Goal: Register for event/course

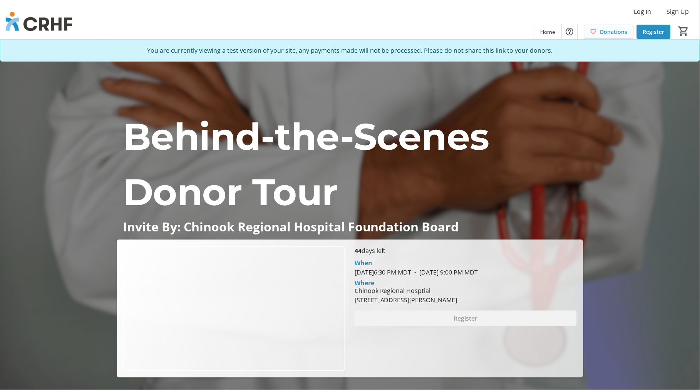
click at [602, 35] on span "Donations" at bounding box center [614, 32] width 27 height 8
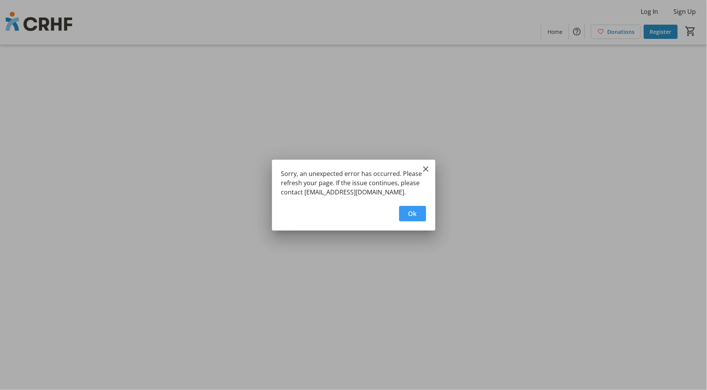
click at [415, 211] on span "Ok" at bounding box center [412, 213] width 8 height 9
click at [413, 215] on span "Ok" at bounding box center [412, 213] width 8 height 9
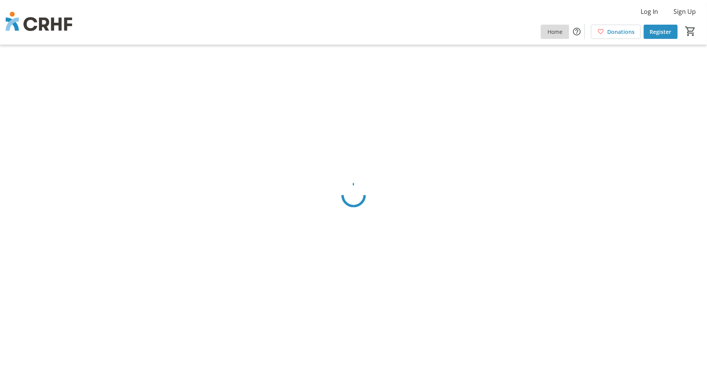
click at [552, 30] on span "Home" at bounding box center [554, 32] width 15 height 8
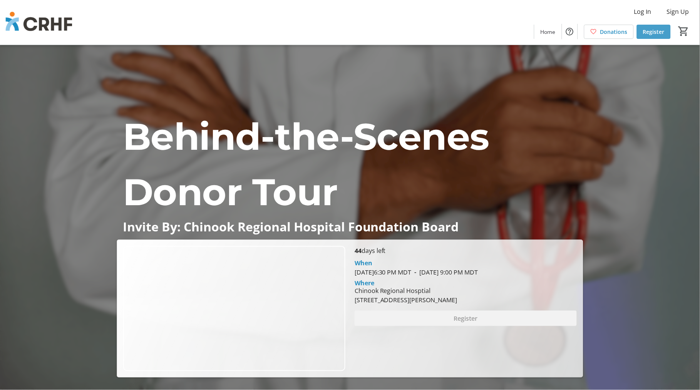
click at [656, 30] on span "Register" at bounding box center [654, 32] width 22 height 8
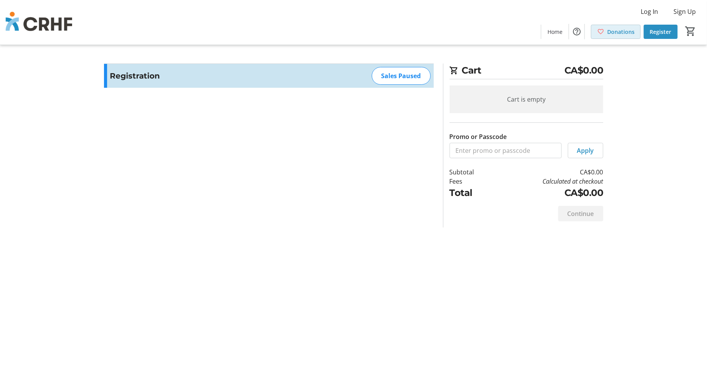
click at [606, 30] on span at bounding box center [615, 31] width 49 height 18
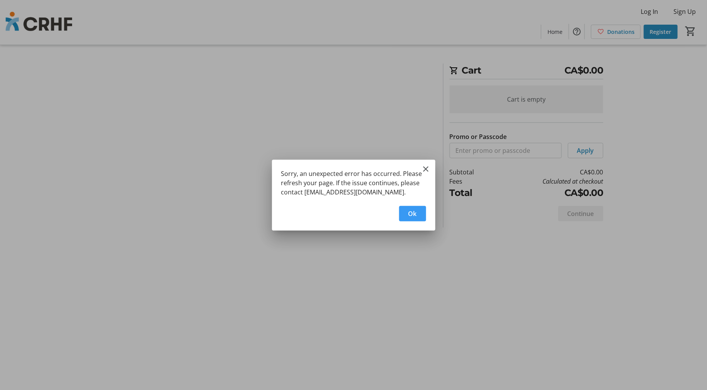
click at [414, 208] on span "button" at bounding box center [412, 214] width 27 height 18
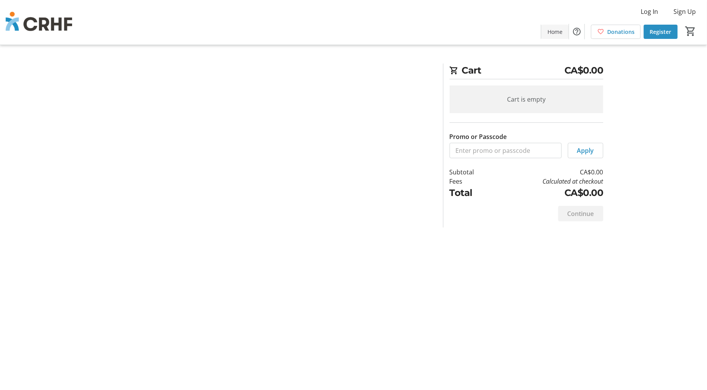
click at [560, 32] on span "Home" at bounding box center [554, 32] width 15 height 8
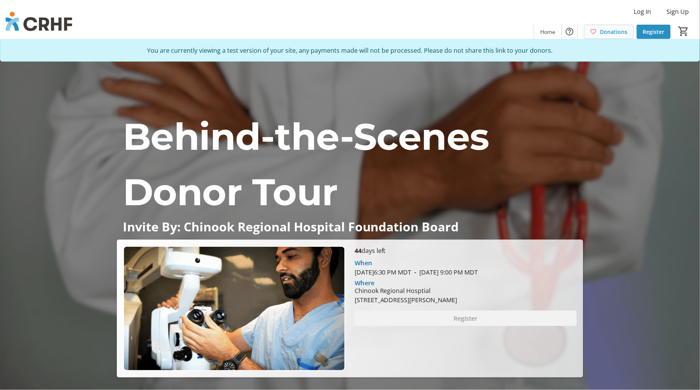
click at [608, 32] on span "Donations" at bounding box center [614, 32] width 27 height 8
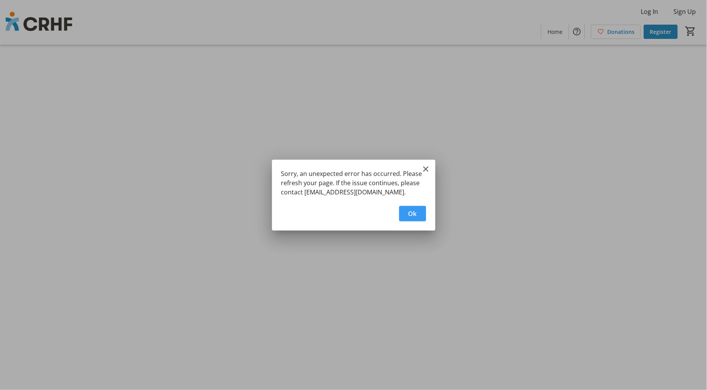
click at [416, 209] on span "Ok" at bounding box center [412, 213] width 8 height 9
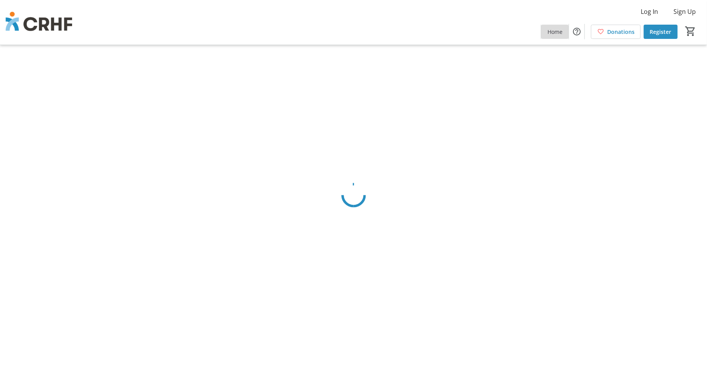
click at [552, 33] on span "Home" at bounding box center [554, 32] width 15 height 8
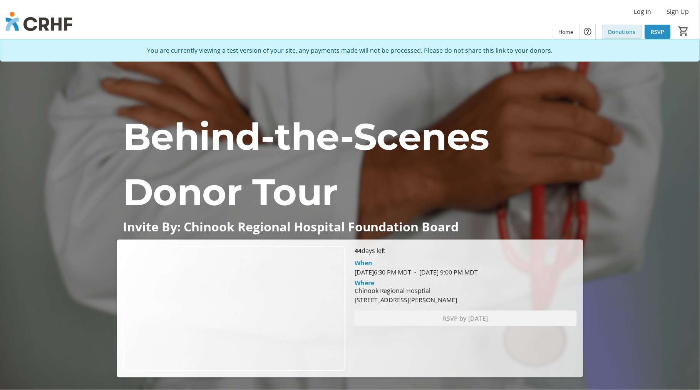
click at [622, 33] on span "Donations" at bounding box center [622, 32] width 27 height 8
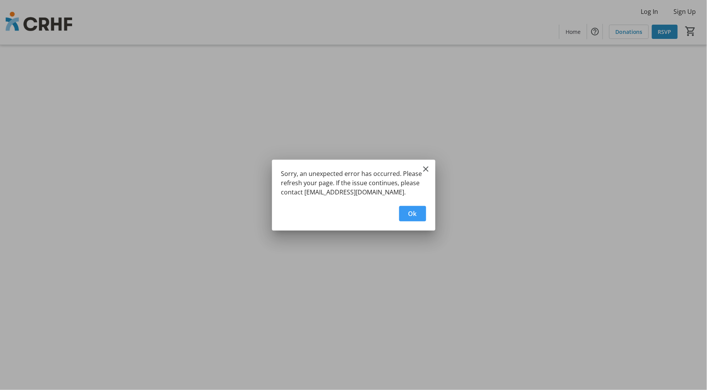
click at [403, 211] on span "button" at bounding box center [412, 214] width 27 height 18
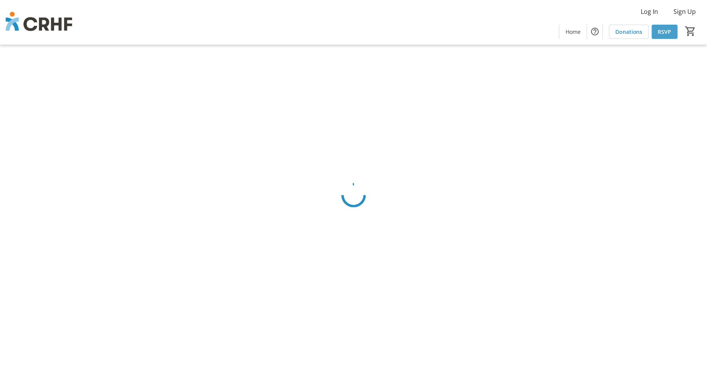
click at [666, 31] on span "RSVP" at bounding box center [664, 32] width 13 height 8
click at [661, 29] on span "RSVP" at bounding box center [664, 32] width 13 height 8
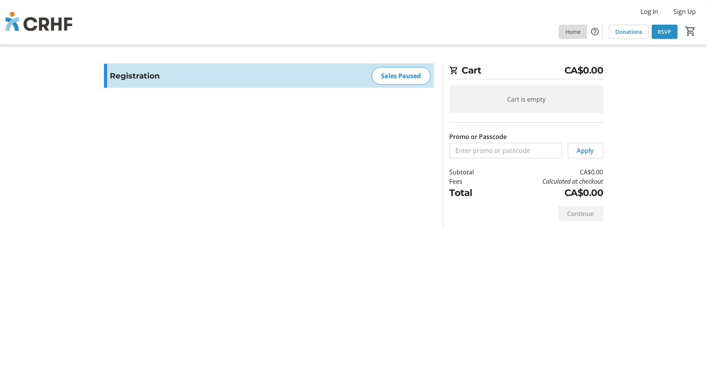
click at [576, 35] on span "Home" at bounding box center [573, 32] width 15 height 8
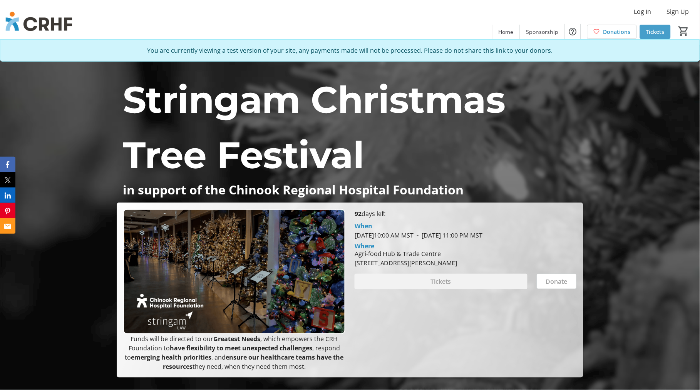
click at [656, 31] on span "Tickets" at bounding box center [655, 32] width 18 height 8
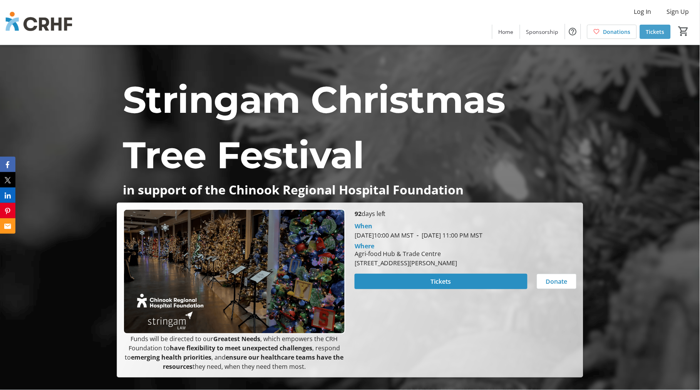
click at [654, 27] on span at bounding box center [655, 31] width 31 height 18
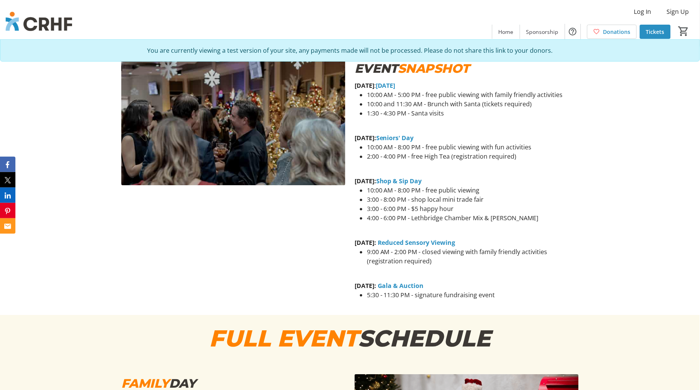
scroll to position [428, 0]
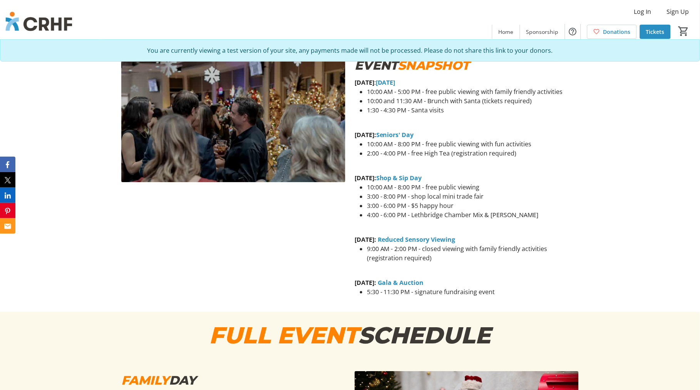
click at [467, 154] on li "2:00 - 4:00 PM - free High Tea (registration required)" at bounding box center [473, 153] width 212 height 9
click at [491, 102] on li "10:00 and 11:30 AM - Brunch with Santa (tickets required)" at bounding box center [473, 100] width 212 height 9
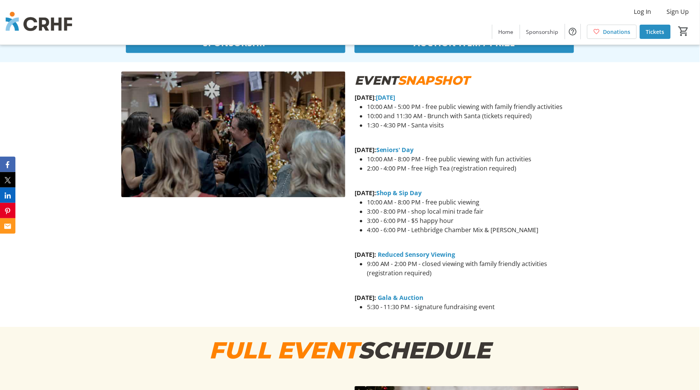
scroll to position [428, 0]
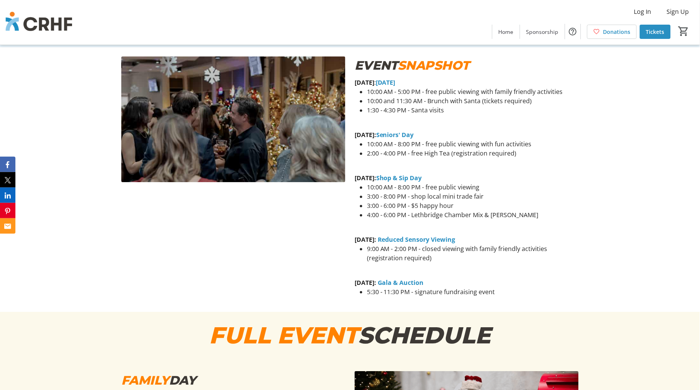
click at [497, 99] on li "10:00 and 11:30 AM - Brunch with Santa (tickets required)" at bounding box center [473, 100] width 212 height 9
click at [662, 28] on span "Tickets" at bounding box center [655, 32] width 18 height 8
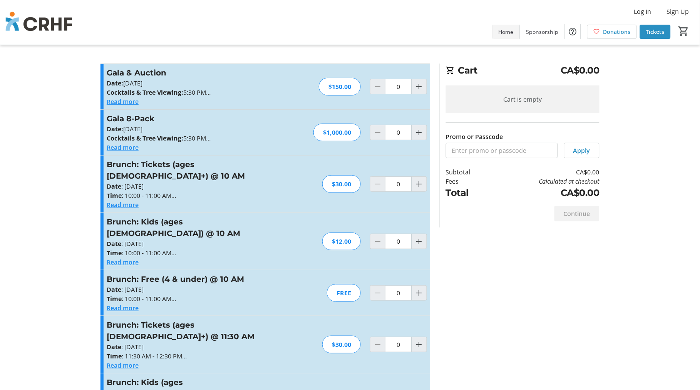
click at [507, 29] on span "Home" at bounding box center [506, 32] width 15 height 8
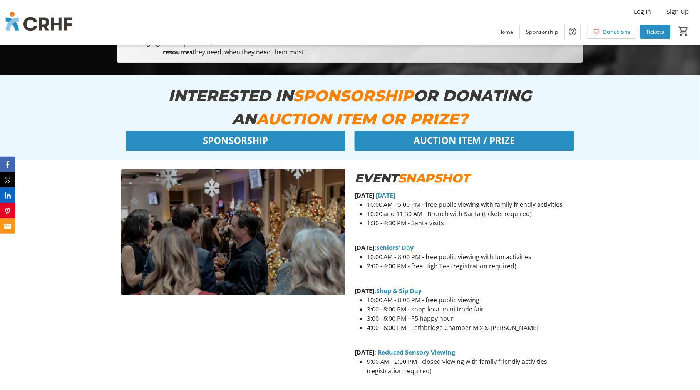
scroll to position [342, 0]
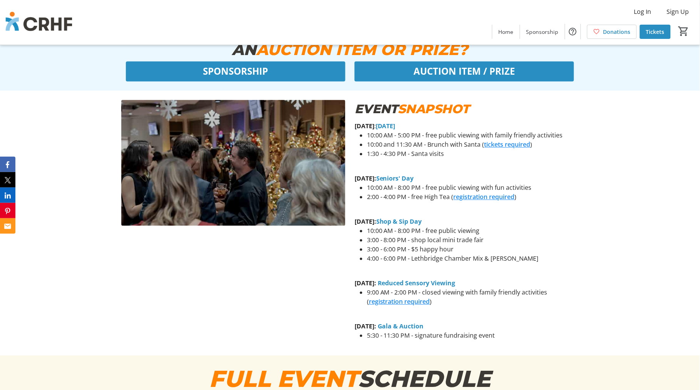
scroll to position [385, 0]
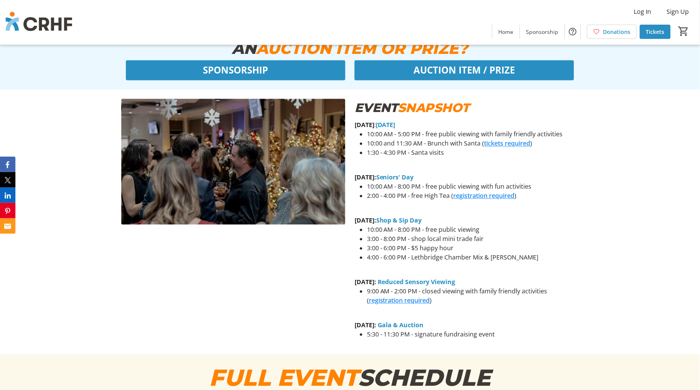
click at [509, 144] on link "tickets required" at bounding box center [508, 143] width 46 height 8
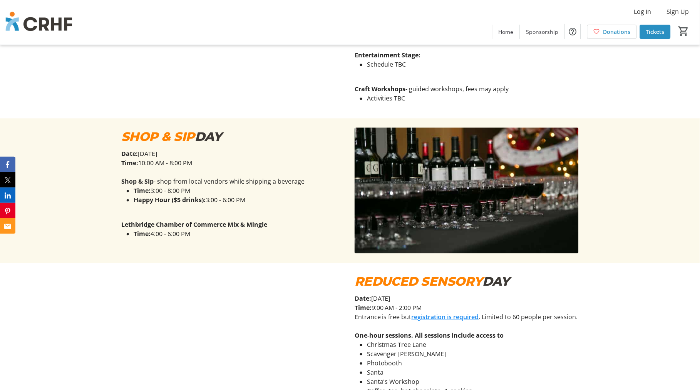
scroll to position [1156, 0]
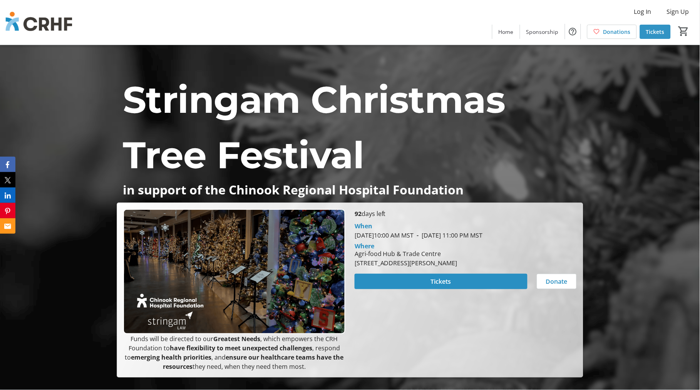
click at [657, 31] on span "Tickets" at bounding box center [655, 32] width 18 height 8
